Goal: Download file/media

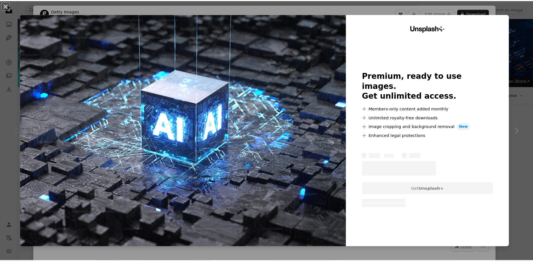
scroll to position [52, 0]
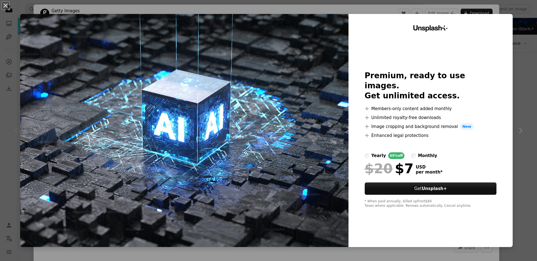
click at [507, 8] on div "An X shape Unsplash+ Premium, ready to use images. Get unlimited access. A plus…" at bounding box center [268, 130] width 537 height 261
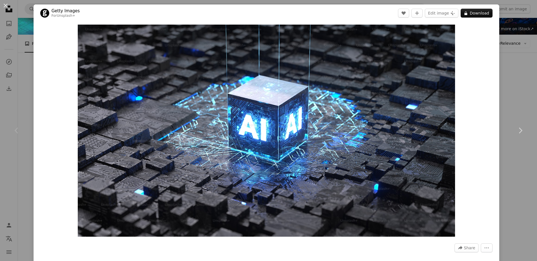
click at [526, 72] on div "An X shape Chevron left Chevron right Getty Images For Unsplash+ A heart A plus…" at bounding box center [268, 130] width 537 height 261
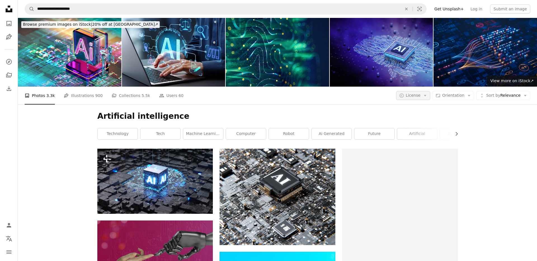
click at [423, 93] on icon "Arrow down" at bounding box center [425, 95] width 5 height 5
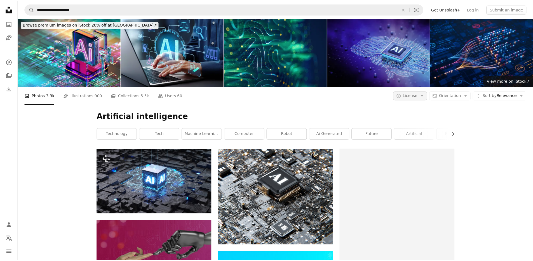
scroll to position [52, 0]
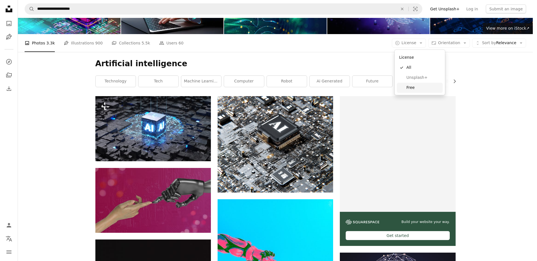
click at [413, 83] on link "Free" at bounding box center [420, 88] width 46 height 10
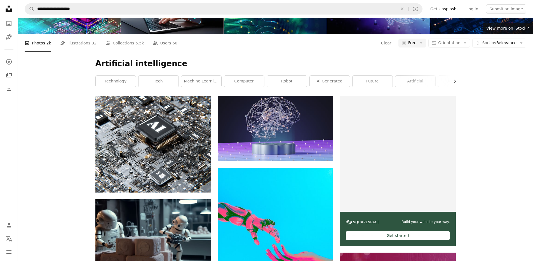
scroll to position [917, 0]
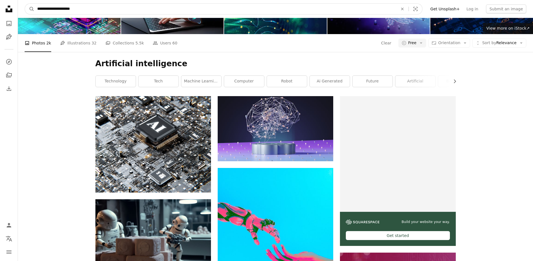
click at [72, 11] on input "**********" at bounding box center [215, 9] width 362 height 11
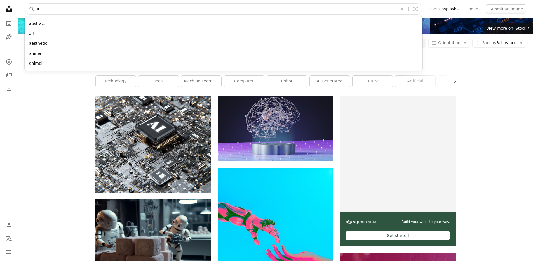
type input "**"
click button "A magnifying glass" at bounding box center [30, 9] width 10 height 11
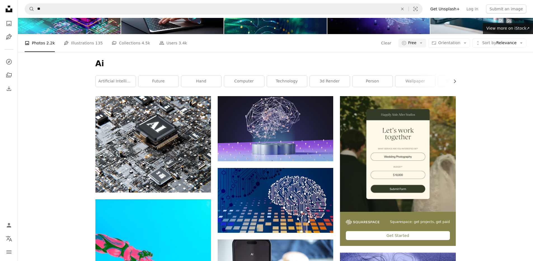
scroll to position [83, 0]
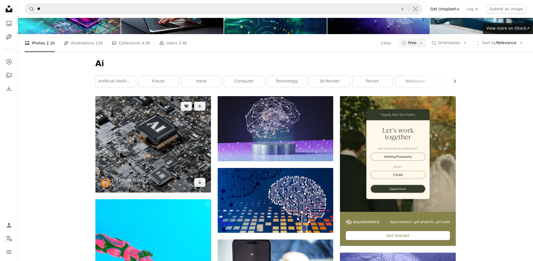
click at [160, 100] on img at bounding box center [153, 144] width 116 height 97
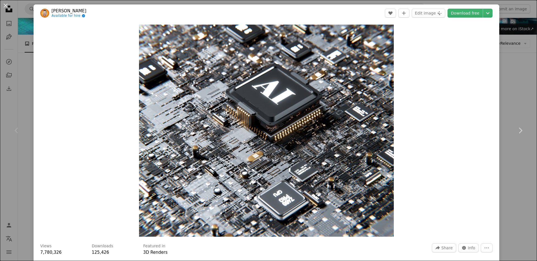
click at [515, 49] on div "An X shape Chevron left Chevron right [PERSON_NAME] Available for hire A checkm…" at bounding box center [268, 130] width 537 height 261
